Goal: Task Accomplishment & Management: Use online tool/utility

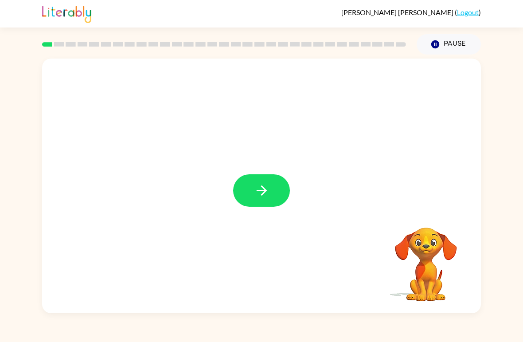
click at [266, 191] on icon "button" at bounding box center [261, 190] width 10 height 10
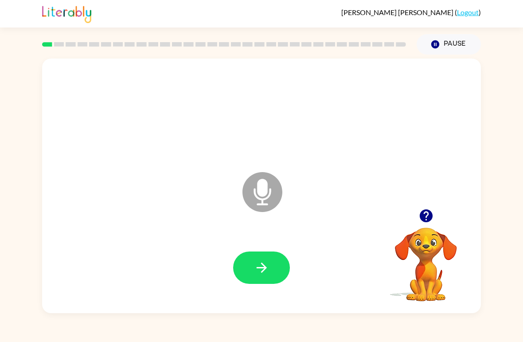
click at [252, 270] on button "button" at bounding box center [261, 267] width 57 height 32
click at [273, 267] on button "button" at bounding box center [261, 267] width 57 height 32
click at [246, 258] on button "button" at bounding box center [261, 267] width 57 height 32
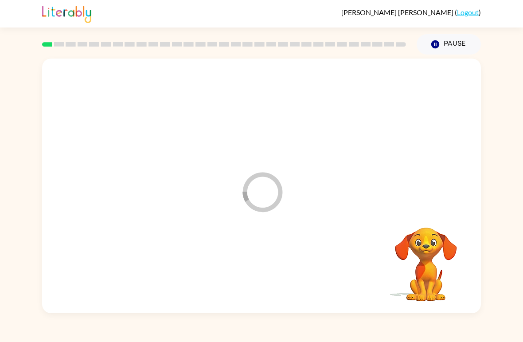
click at [246, 257] on div at bounding box center [261, 267] width 421 height 73
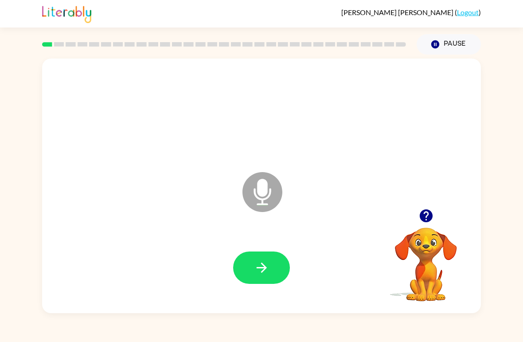
click at [3, 330] on div "[PERSON_NAME] ( Logout ) Pause Pause Microphone The Microphone is here when it …" at bounding box center [261, 171] width 523 height 342
click at [270, 281] on button "button" at bounding box center [261, 267] width 57 height 32
click at [257, 274] on icon "button" at bounding box center [262, 268] width 16 height 16
click at [245, 262] on button "button" at bounding box center [261, 267] width 57 height 32
click at [254, 269] on icon "button" at bounding box center [262, 268] width 16 height 16
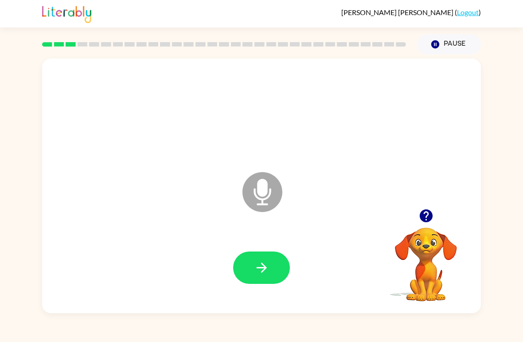
click at [257, 277] on button "button" at bounding box center [261, 267] width 57 height 32
click at [254, 269] on icon "button" at bounding box center [262, 268] width 16 height 16
click at [287, 266] on button "button" at bounding box center [261, 267] width 57 height 32
click at [243, 264] on button "button" at bounding box center [261, 267] width 57 height 32
click at [255, 281] on button "button" at bounding box center [261, 267] width 57 height 32
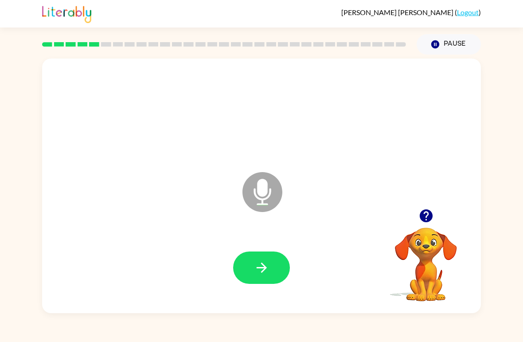
click at [241, 258] on button "button" at bounding box center [261, 267] width 57 height 32
click at [246, 271] on button "button" at bounding box center [261, 267] width 57 height 32
click at [262, 263] on icon "button" at bounding box center [261, 267] width 10 height 10
click at [426, 216] on icon "button" at bounding box center [425, 215] width 13 height 13
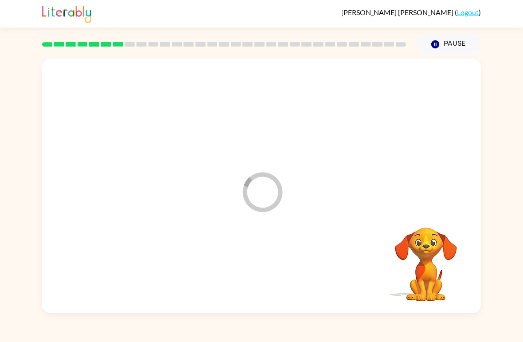
click at [260, 264] on div at bounding box center [261, 267] width 421 height 73
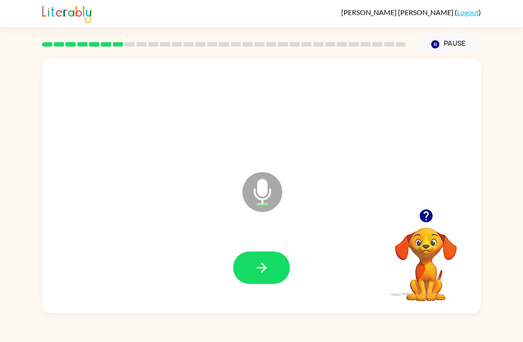
click at [261, 277] on button "button" at bounding box center [261, 267] width 57 height 32
click at [246, 262] on button "button" at bounding box center [261, 267] width 57 height 32
click at [247, 266] on button "button" at bounding box center [261, 267] width 57 height 32
click at [249, 268] on button "button" at bounding box center [261, 267] width 57 height 32
click at [254, 275] on icon "button" at bounding box center [262, 268] width 16 height 16
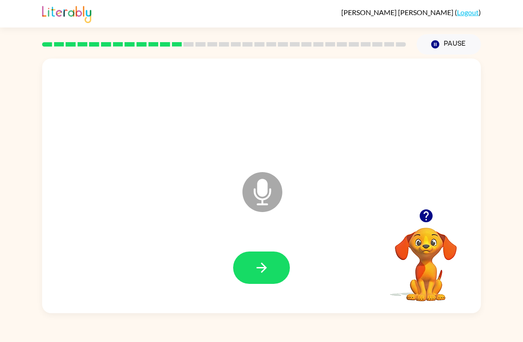
click at [246, 267] on button "button" at bounding box center [261, 267] width 57 height 32
click at [255, 275] on icon "button" at bounding box center [262, 268] width 16 height 16
click at [271, 266] on button "button" at bounding box center [261, 267] width 57 height 32
click at [262, 275] on icon "button" at bounding box center [262, 268] width 16 height 16
click at [254, 268] on icon "button" at bounding box center [262, 268] width 16 height 16
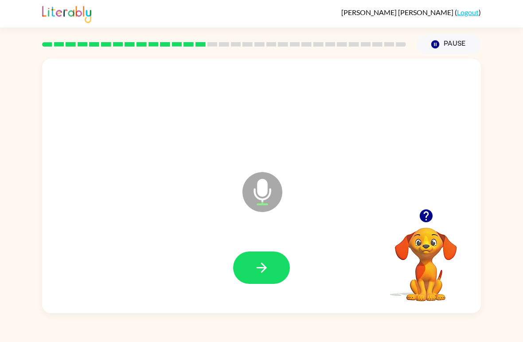
click at [249, 265] on button "button" at bounding box center [261, 267] width 57 height 32
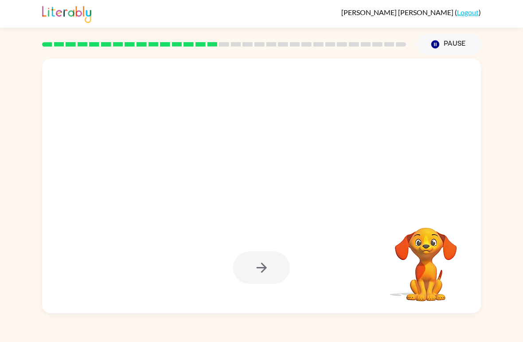
click at [275, 272] on div at bounding box center [261, 267] width 57 height 32
click at [281, 276] on div at bounding box center [261, 267] width 57 height 32
click at [285, 282] on div at bounding box center [261, 267] width 57 height 32
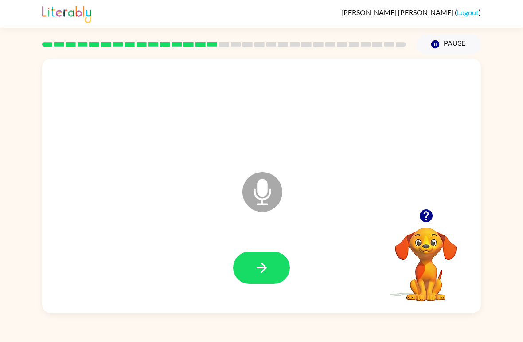
click at [268, 269] on icon "button" at bounding box center [262, 268] width 16 height 16
click at [251, 259] on button "button" at bounding box center [261, 267] width 57 height 32
click at [255, 260] on button "button" at bounding box center [261, 267] width 57 height 32
click at [273, 265] on button "button" at bounding box center [261, 267] width 57 height 32
click at [449, 339] on div "[PERSON_NAME] ( Logout ) Pause Pause Microphone The Microphone is here when it …" at bounding box center [261, 171] width 523 height 342
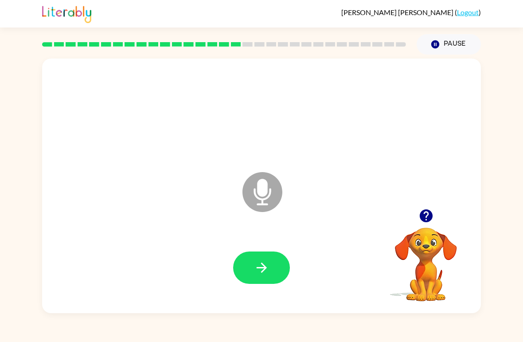
click at [270, 271] on button "button" at bounding box center [261, 267] width 57 height 32
click at [264, 273] on icon "button" at bounding box center [262, 268] width 16 height 16
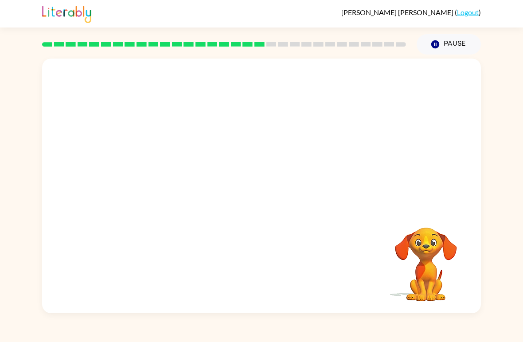
click at [239, 320] on div "[PERSON_NAME] ( Logout ) Pause Pause Your browser must support playing .mp4 fil…" at bounding box center [261, 171] width 523 height 342
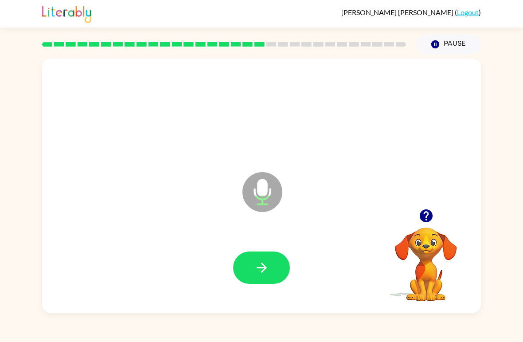
click at [255, 278] on button "button" at bounding box center [261, 267] width 57 height 32
click at [442, 218] on div at bounding box center [426, 215] width 89 height 23
click at [427, 216] on icon "button" at bounding box center [427, 216] width 16 height 16
click at [260, 271] on icon "button" at bounding box center [262, 268] width 16 height 16
click at [259, 274] on icon "button" at bounding box center [262, 268] width 16 height 16
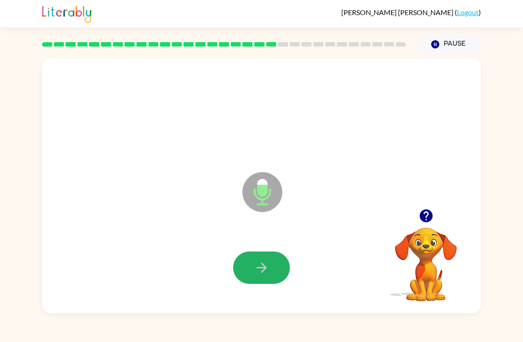
click at [254, 257] on button "button" at bounding box center [261, 267] width 57 height 32
click at [246, 269] on button "button" at bounding box center [261, 267] width 57 height 32
click at [245, 274] on button "button" at bounding box center [261, 267] width 57 height 32
click at [250, 272] on button "button" at bounding box center [261, 267] width 57 height 32
click at [247, 259] on button "button" at bounding box center [261, 267] width 57 height 32
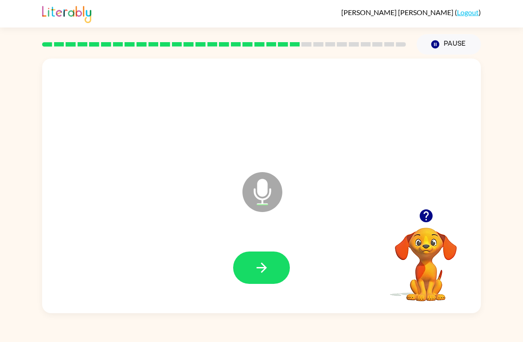
click at [243, 262] on button "button" at bounding box center [261, 267] width 57 height 32
click at [271, 284] on button "button" at bounding box center [261, 267] width 57 height 32
click at [251, 284] on button "button" at bounding box center [261, 267] width 57 height 32
click at [254, 265] on icon "button" at bounding box center [262, 268] width 16 height 16
click at [246, 267] on button "button" at bounding box center [261, 267] width 57 height 32
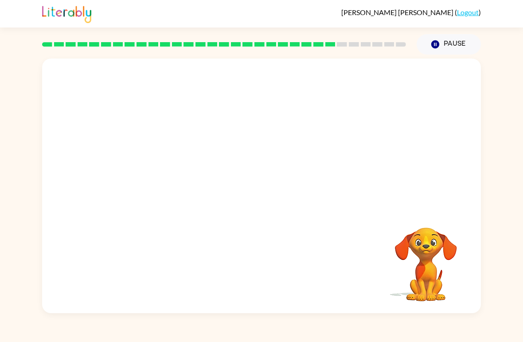
click at [228, 257] on div "Your browser must support playing .mp4 files to use Literably. Please try using…" at bounding box center [261, 186] width 439 height 254
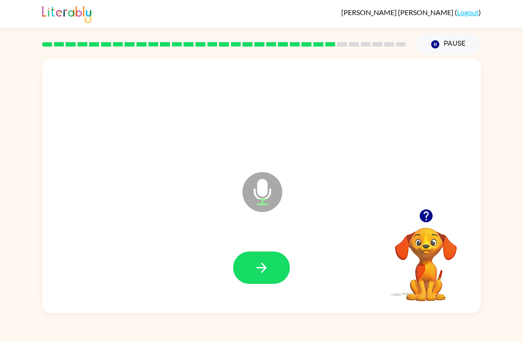
click at [245, 265] on button "button" at bounding box center [261, 267] width 57 height 32
click at [251, 261] on button "button" at bounding box center [261, 267] width 57 height 32
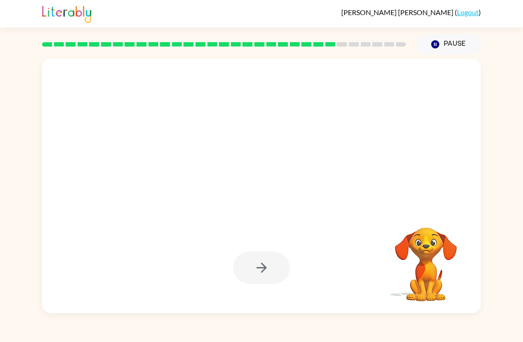
click at [271, 275] on div at bounding box center [261, 267] width 57 height 32
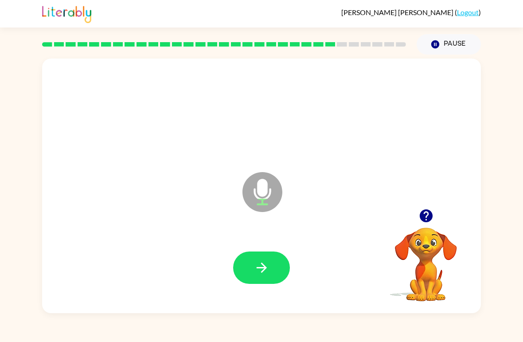
click at [419, 224] on button "button" at bounding box center [426, 215] width 23 height 23
click at [419, 224] on video "Your browser must support playing .mp4 files to use Literably. Please try using…" at bounding box center [426, 258] width 89 height 89
click at [249, 253] on button "button" at bounding box center [261, 267] width 57 height 32
click at [431, 225] on button "button" at bounding box center [426, 215] width 23 height 23
click at [262, 270] on icon "button" at bounding box center [262, 268] width 16 height 16
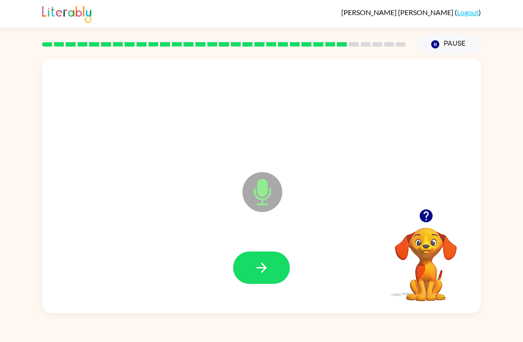
click at [248, 259] on button "button" at bounding box center [261, 267] width 57 height 32
click at [258, 273] on icon "button" at bounding box center [262, 268] width 16 height 16
click at [262, 275] on icon "button" at bounding box center [262, 268] width 16 height 16
click at [245, 267] on button "button" at bounding box center [261, 267] width 57 height 32
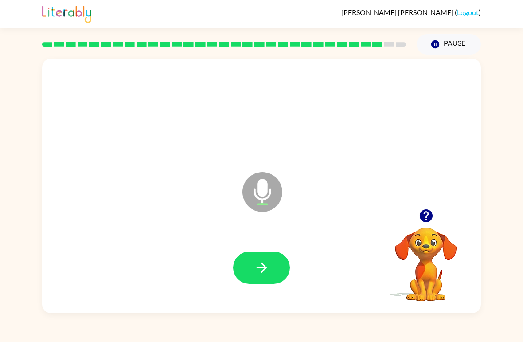
click at [241, 276] on button "button" at bounding box center [261, 267] width 57 height 32
click at [265, 295] on div at bounding box center [261, 267] width 421 height 73
click at [267, 274] on icon "button" at bounding box center [262, 268] width 16 height 16
click at [434, 215] on icon "button" at bounding box center [427, 216] width 16 height 16
click at [433, 215] on video "Your browser must support playing .mp4 files to use Literably. Please try using…" at bounding box center [426, 258] width 89 height 89
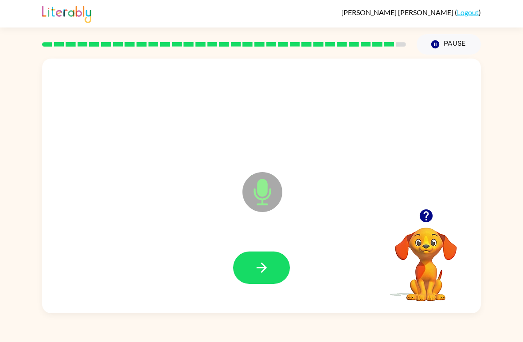
click at [267, 278] on button "button" at bounding box center [261, 267] width 57 height 32
